Goal: Task Accomplishment & Management: Use online tool/utility

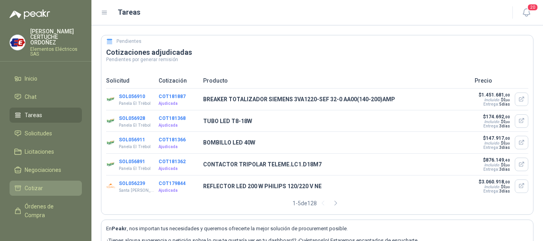
click at [29, 184] on span "Cotizar" at bounding box center [34, 188] width 18 height 9
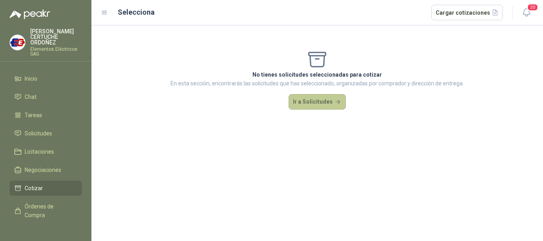
click at [309, 106] on button "Ir a Solicitudes" at bounding box center [316, 102] width 57 height 16
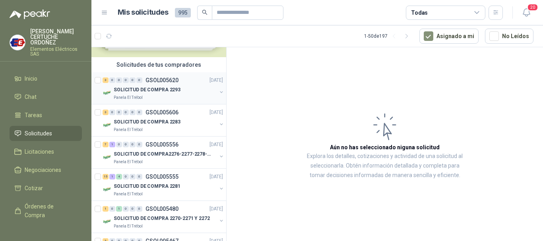
scroll to position [40, 0]
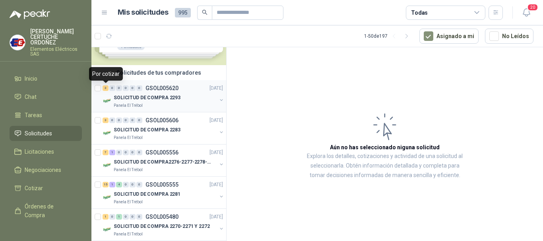
click at [104, 89] on div "3" at bounding box center [105, 88] width 6 height 6
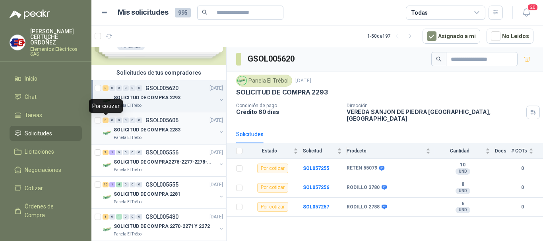
click at [104, 120] on div "3" at bounding box center [105, 121] width 6 height 6
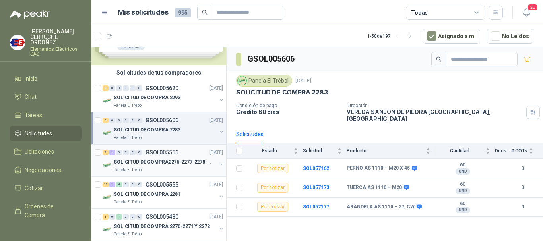
click at [106, 153] on div "7" at bounding box center [105, 153] width 6 height 6
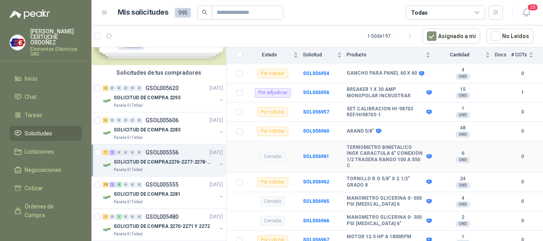
scroll to position [192, 0]
click at [104, 187] on div "15" at bounding box center [105, 185] width 6 height 6
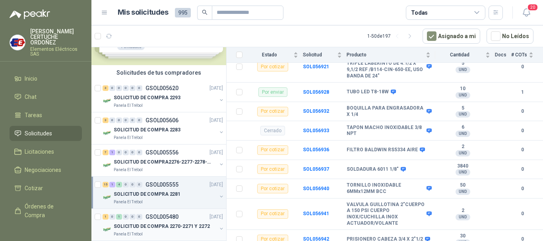
scroll to position [79, 0]
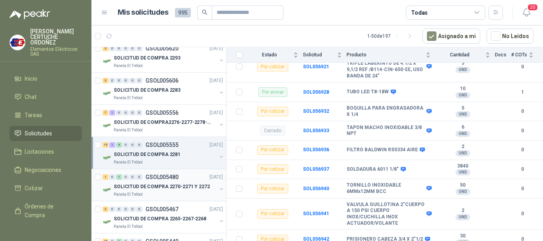
click at [106, 180] on div "1 0 1 0 0 0 GSOL005480 [DATE]" at bounding box center [163, 177] width 122 height 10
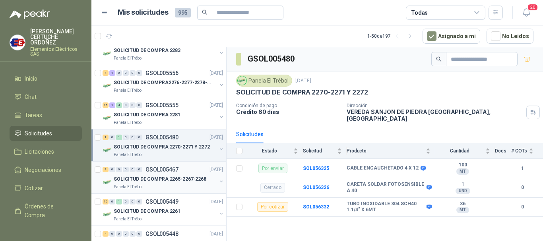
scroll to position [159, 0]
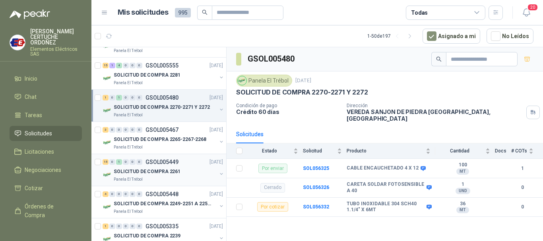
click at [105, 163] on div "15" at bounding box center [105, 162] width 6 height 6
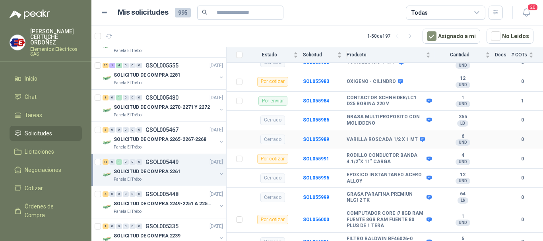
scroll to position [583, 0]
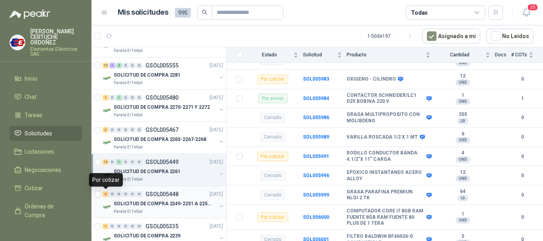
click at [106, 196] on div "4" at bounding box center [105, 194] width 6 height 6
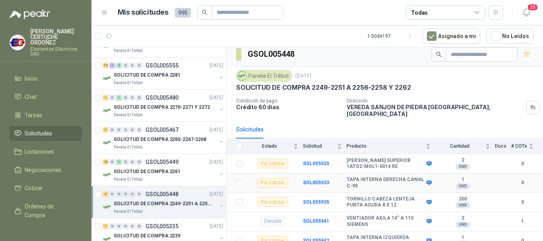
scroll to position [6, 0]
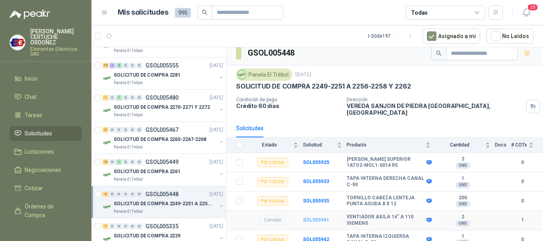
click at [313, 217] on b "SOL055941" at bounding box center [316, 220] width 26 height 6
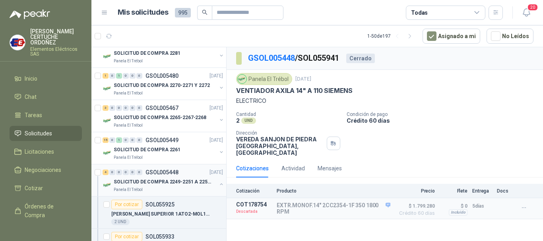
scroll to position [199, 0]
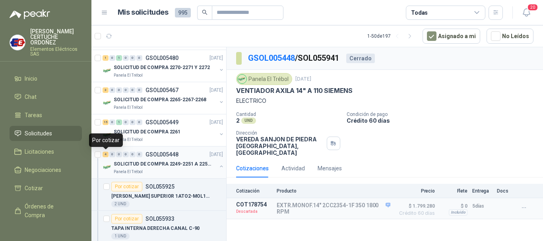
click at [106, 156] on div "4" at bounding box center [105, 155] width 6 height 6
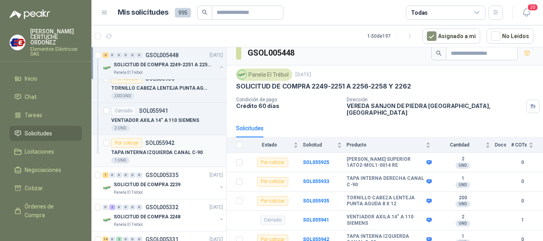
scroll to position [397, 0]
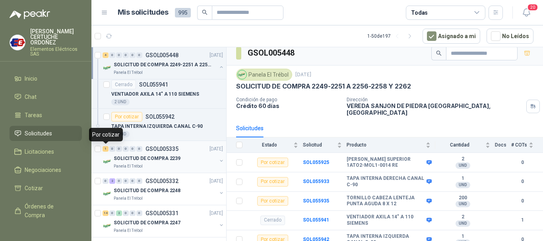
click at [106, 150] on div "1" at bounding box center [105, 149] width 6 height 6
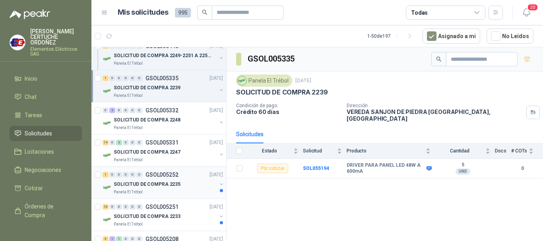
scroll to position [477, 0]
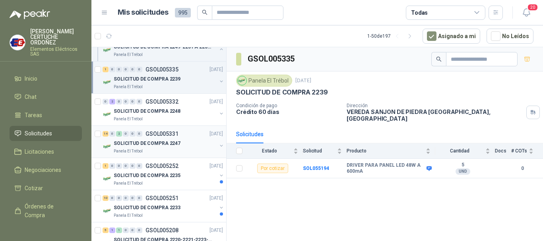
click at [106, 135] on div "14" at bounding box center [105, 134] width 6 height 6
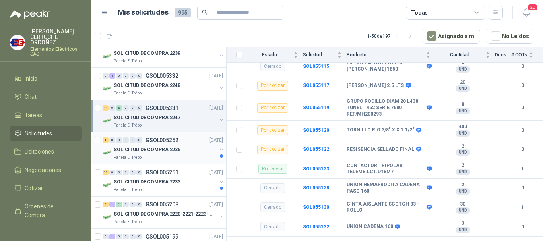
scroll to position [516, 0]
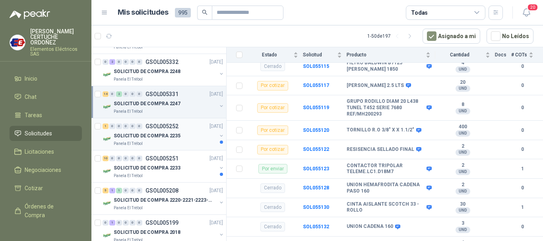
click at [105, 128] on div "1" at bounding box center [105, 127] width 6 height 6
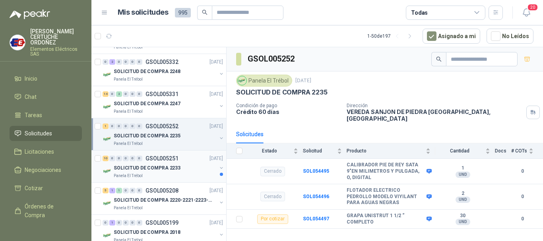
click at [104, 162] on div "10 0 0 0 0 0 GSOL005251 [DATE]" at bounding box center [163, 159] width 122 height 10
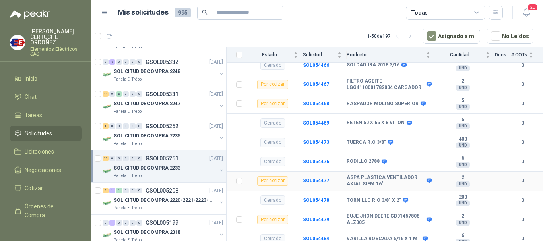
scroll to position [340, 0]
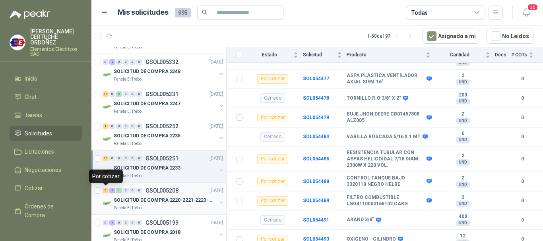
click at [106, 193] on div "5" at bounding box center [105, 191] width 6 height 6
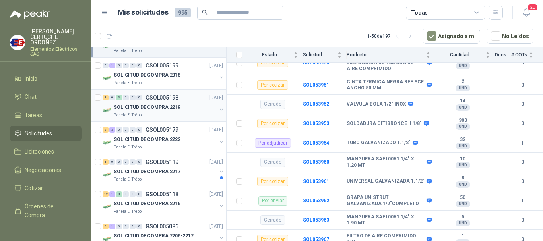
scroll to position [675, 0]
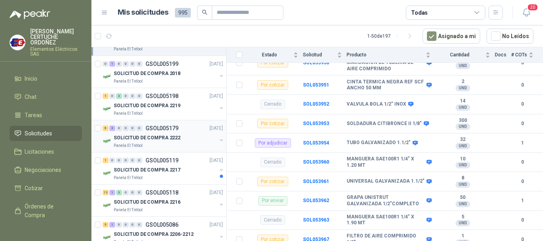
click at [104, 128] on div "6" at bounding box center [105, 129] width 6 height 6
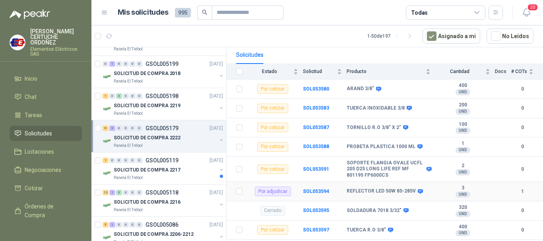
scroll to position [108, 0]
